Goal: Information Seeking & Learning: Understand process/instructions

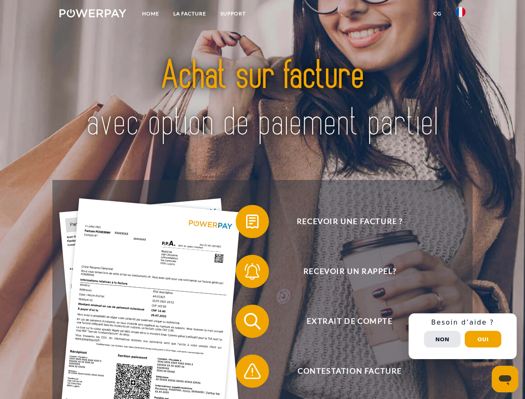
click at [93, 15] on img at bounding box center [92, 13] width 67 height 8
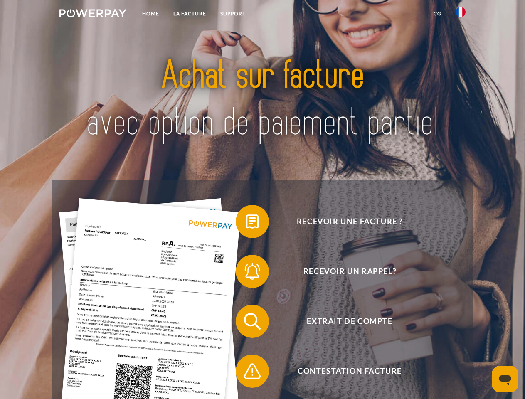
click at [461, 15] on img at bounding box center [461, 12] width 10 height 10
click at [437, 14] on link "CG" at bounding box center [437, 13] width 22 height 15
click at [246, 223] on span at bounding box center [240, 222] width 42 height 42
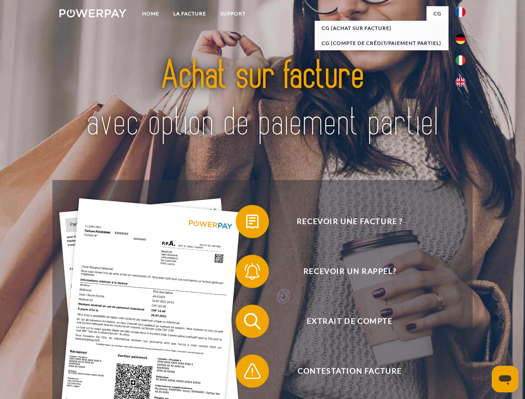
click at [246, 273] on span at bounding box center [240, 272] width 42 height 42
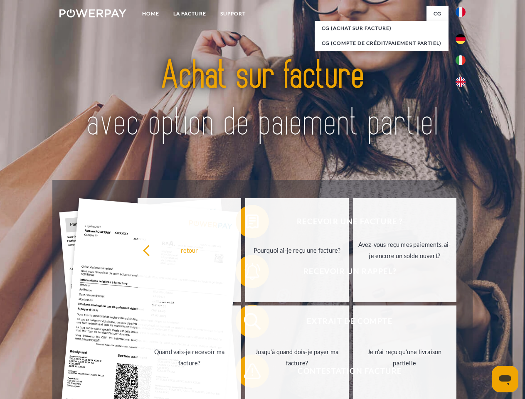
click at [246, 323] on link "Jusqu'à quand dois-je payer ma facture?" at bounding box center [296, 358] width 103 height 104
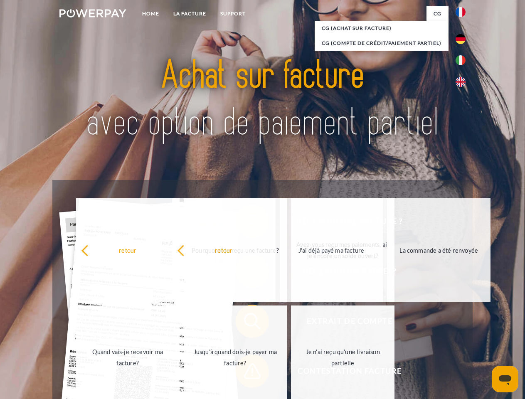
click at [246, 373] on span at bounding box center [240, 371] width 42 height 42
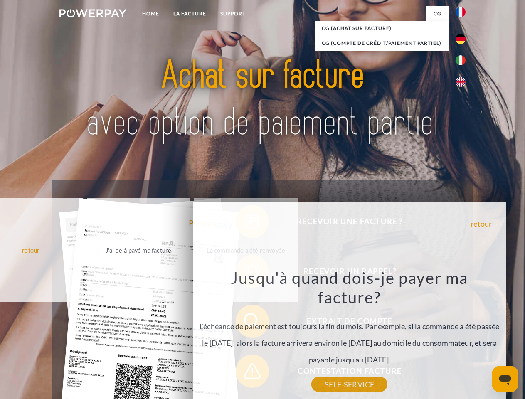
click at [463, 336] on div "Recevoir une facture ? Recevoir un rappel? Extrait de compte retour" at bounding box center [262, 346] width 420 height 333
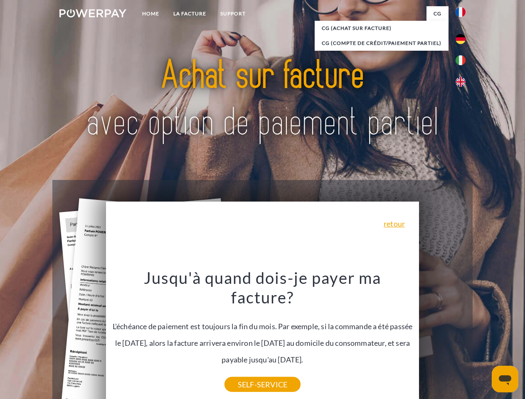
click at [442, 338] on span "Extrait de compte" at bounding box center [350, 321] width 204 height 33
click at [483, 339] on header "Home LA FACTURE Support" at bounding box center [262, 287] width 525 height 574
